Goal: Find specific page/section: Find specific page/section

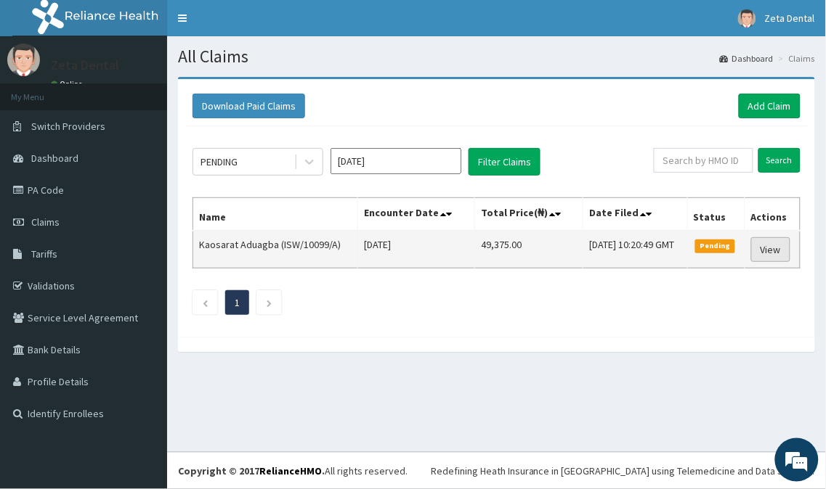
click at [781, 248] on link "View" at bounding box center [770, 249] width 39 height 25
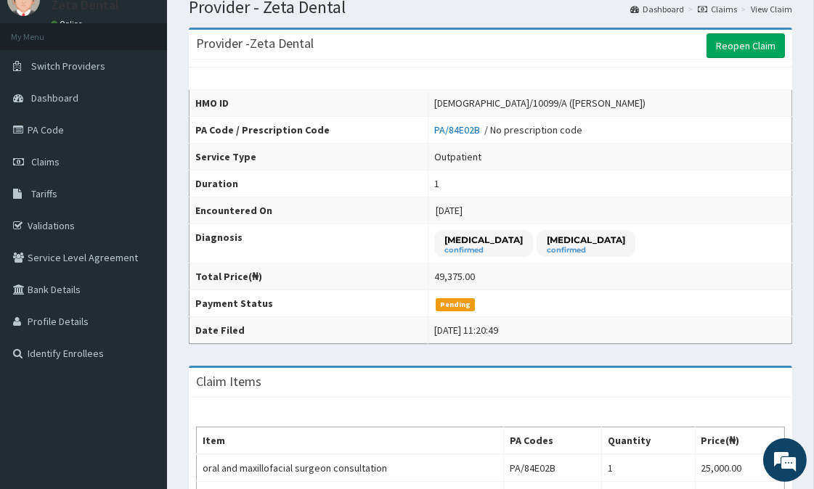
scroll to position [161, 0]
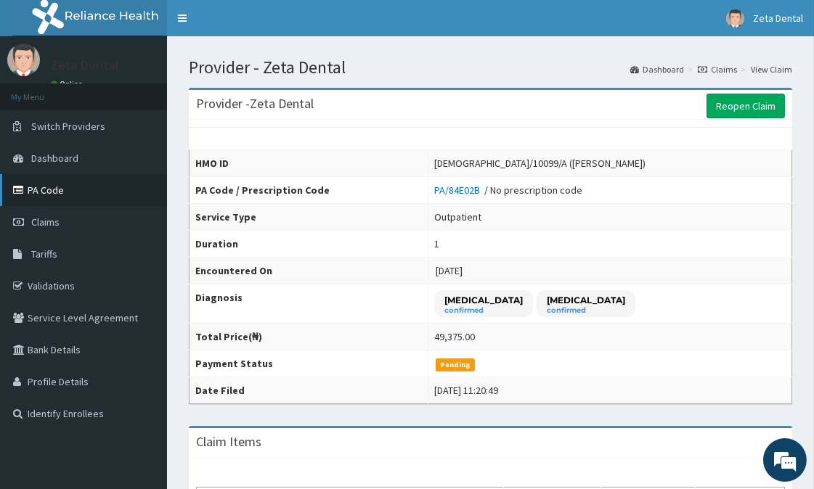
click at [57, 184] on link "PA Code" at bounding box center [83, 190] width 167 height 32
